Goal: Task Accomplishment & Management: Manage account settings

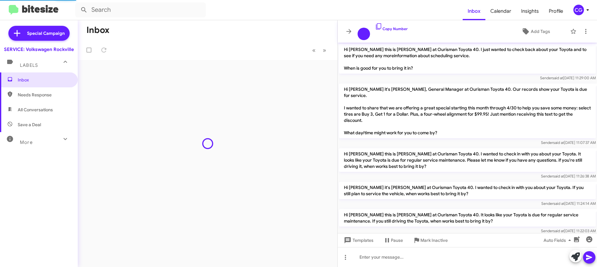
scroll to position [399, 0]
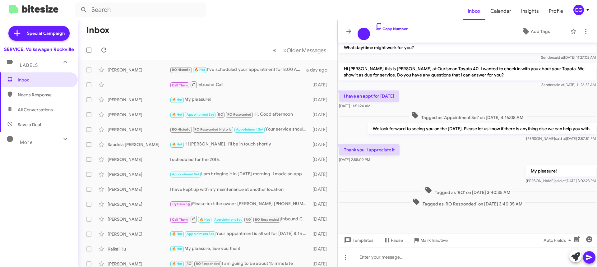
click at [585, 3] on mat-toolbar "Inbox Calendar Insights Profile CG" at bounding box center [298, 10] width 597 height 20
click at [576, 16] on mat-toolbar "Inbox Calendar Insights Profile CG" at bounding box center [298, 10] width 597 height 20
click at [580, 9] on div "CG" at bounding box center [579, 10] width 11 height 11
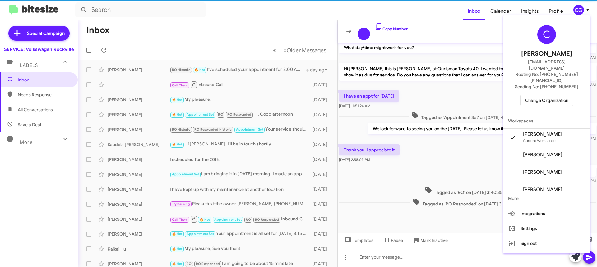
click at [544, 95] on span "Change Organization" at bounding box center [547, 100] width 43 height 11
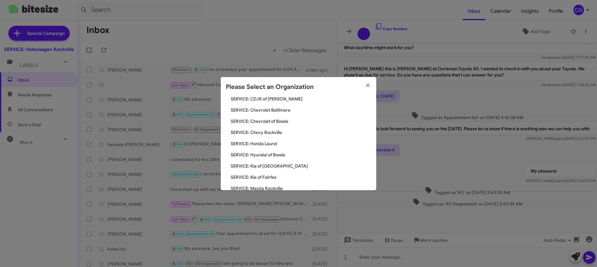
scroll to position [115, 0]
click at [266, 144] on span "SERVICE: Toyota 40" at bounding box center [301, 144] width 141 height 6
